Goal: Use online tool/utility: Use online tool/utility

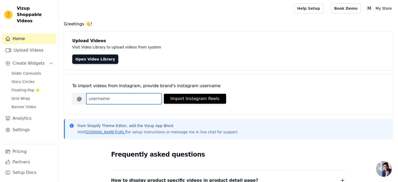
click at [122, 97] on input "Brand's Instagram Username" at bounding box center [123, 98] width 75 height 11
paste input "[DEMOGRAPHIC_DATA]"
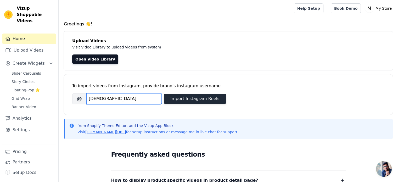
type input "[DEMOGRAPHIC_DATA]"
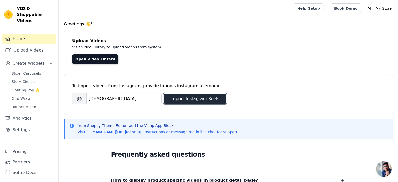
click at [206, 100] on button "Import Instagram Reels" at bounding box center [195, 99] width 62 height 10
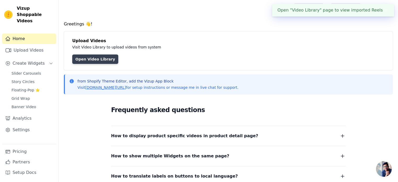
click at [86, 59] on link "Open Video Library" at bounding box center [95, 58] width 46 height 9
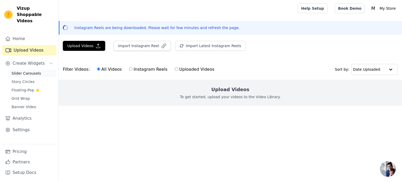
click at [32, 71] on span "Slider Carousels" at bounding box center [27, 73] width 30 height 5
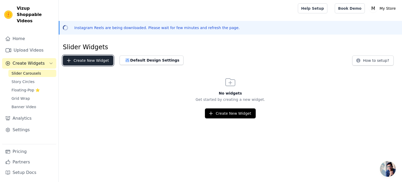
click at [72, 62] on button "Create New Widget" at bounding box center [88, 60] width 50 height 10
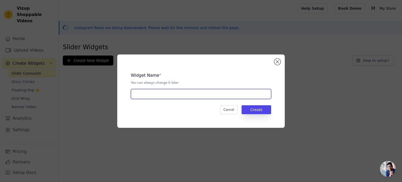
click at [211, 91] on input "text" at bounding box center [201, 94] width 140 height 10
type input "Reels"
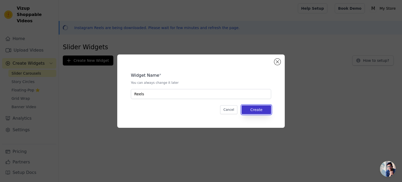
click at [258, 108] on button "Create" at bounding box center [256, 109] width 30 height 9
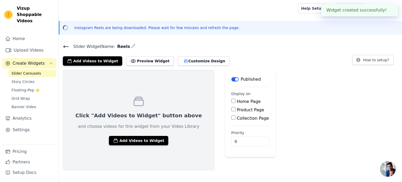
click at [231, 99] on div "Home Page" at bounding box center [250, 101] width 38 height 6
click at [231, 100] on input "Home Page" at bounding box center [233, 101] width 4 height 4
checkbox input "true"
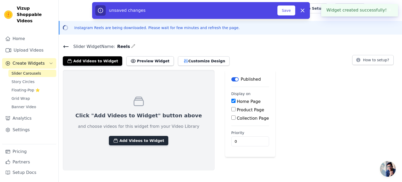
click at [128, 137] on button "Add Videos to Widget" at bounding box center [138, 140] width 59 height 9
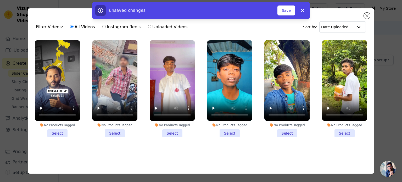
click at [51, 134] on li "No Products Tagged Select" at bounding box center [57, 88] width 45 height 97
click at [0, 0] on input "No Products Tagged Select" at bounding box center [0, 0] width 0 height 0
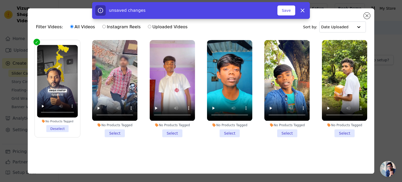
click at [109, 130] on li "No Products Tagged Select" at bounding box center [114, 88] width 45 height 97
click at [0, 0] on input "No Products Tagged Select" at bounding box center [0, 0] width 0 height 0
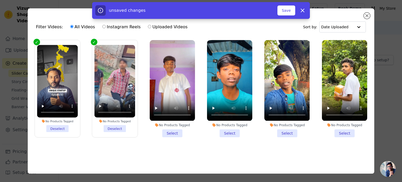
click at [170, 131] on li "No Products Tagged Select" at bounding box center [172, 88] width 45 height 97
click at [0, 0] on input "No Products Tagged Select" at bounding box center [0, 0] width 0 height 0
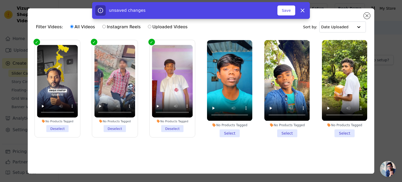
click at [222, 132] on li "No Products Tagged Select" at bounding box center [229, 88] width 45 height 97
click at [0, 0] on input "No Products Tagged Select" at bounding box center [0, 0] width 0 height 0
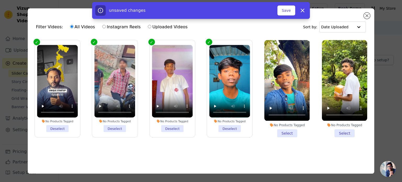
click at [281, 132] on li "No Products Tagged Select" at bounding box center [286, 88] width 45 height 97
click at [0, 0] on input "No Products Tagged Select" at bounding box center [0, 0] width 0 height 0
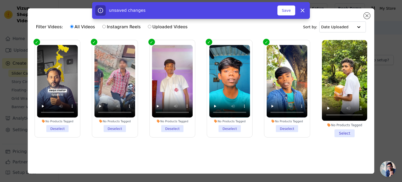
click at [346, 135] on li "No Products Tagged Select" at bounding box center [344, 88] width 45 height 97
click at [0, 0] on input "No Products Tagged Select" at bounding box center [0, 0] width 0 height 0
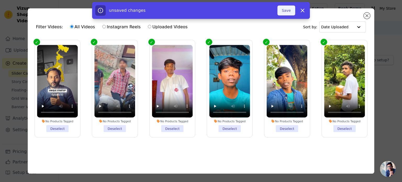
click at [286, 7] on button "Save" at bounding box center [286, 10] width 18 height 10
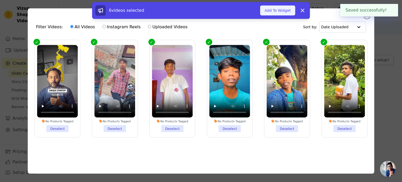
drag, startPoint x: 286, startPoint y: 7, endPoint x: 286, endPoint y: 13, distance: 6.0
click at [288, 19] on div "6 videos selected Add To Widget Dismiss" at bounding box center [201, 10] width 218 height 17
click at [285, 12] on button "Add To Widget" at bounding box center [277, 10] width 35 height 10
